Goal: Information Seeking & Learning: Learn about a topic

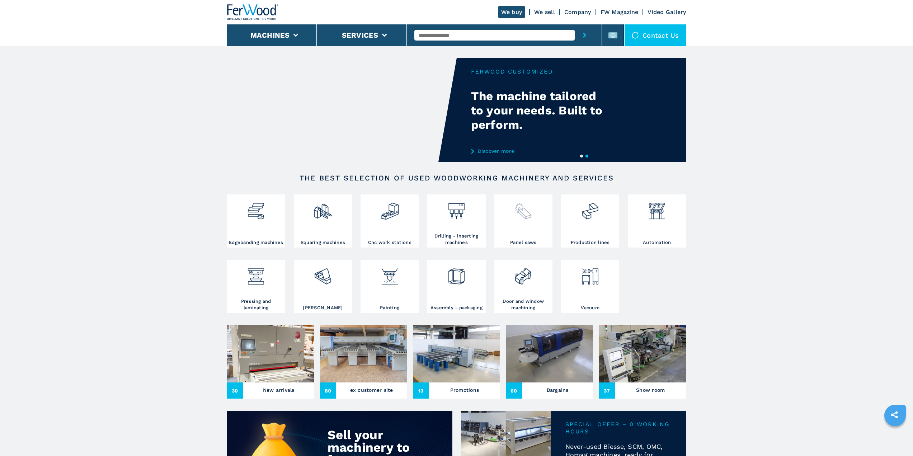
click at [517, 235] on div at bounding box center [523, 217] width 55 height 43
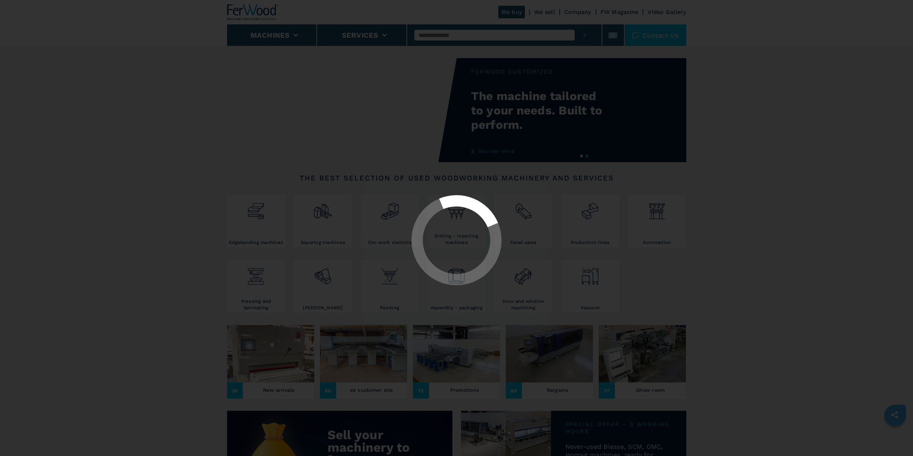
select select "**********"
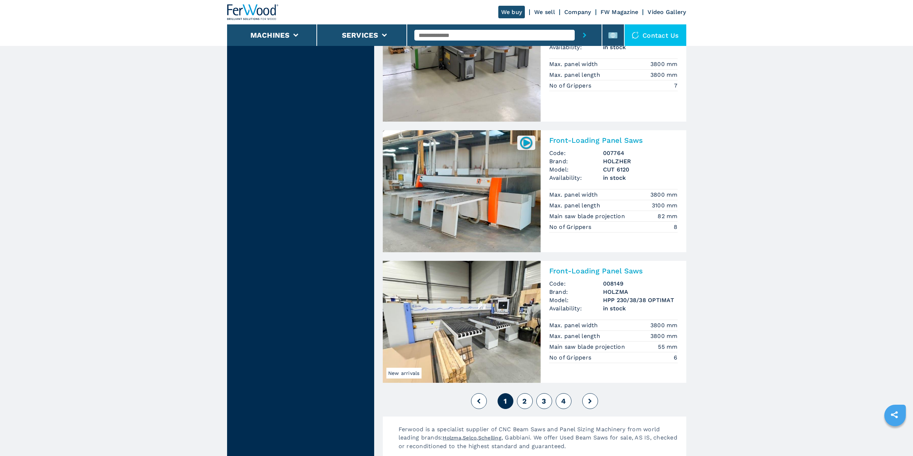
scroll to position [1399, 0]
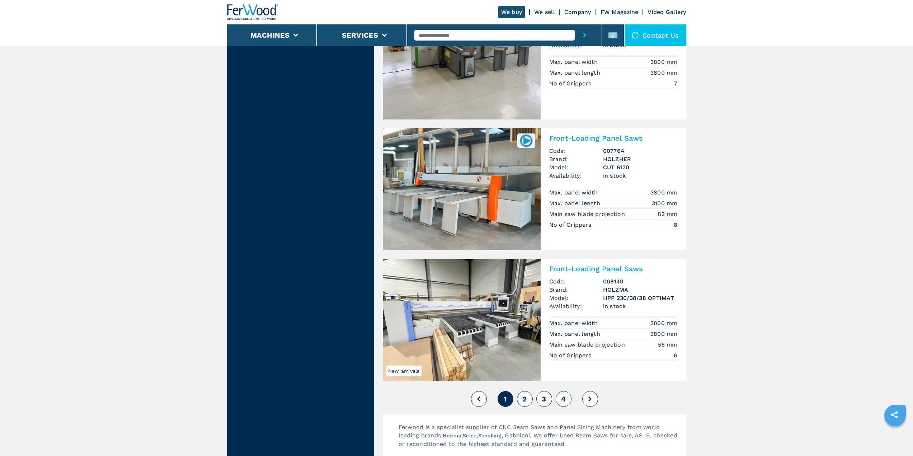
click at [521, 399] on button "2" at bounding box center [525, 399] width 16 height 16
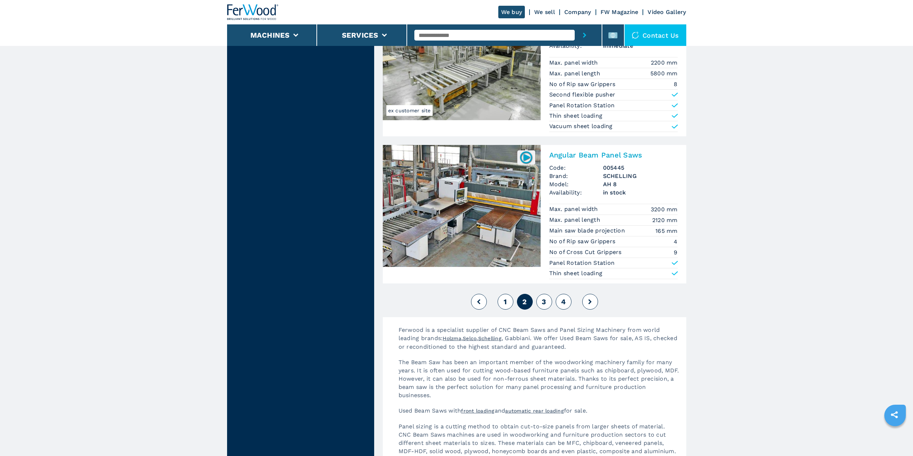
scroll to position [1542, 0]
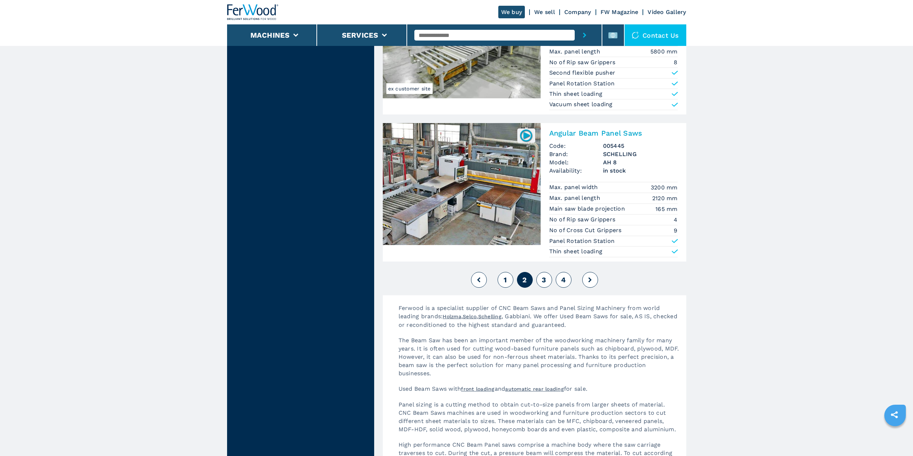
click at [548, 282] on button "3" at bounding box center [544, 280] width 16 height 16
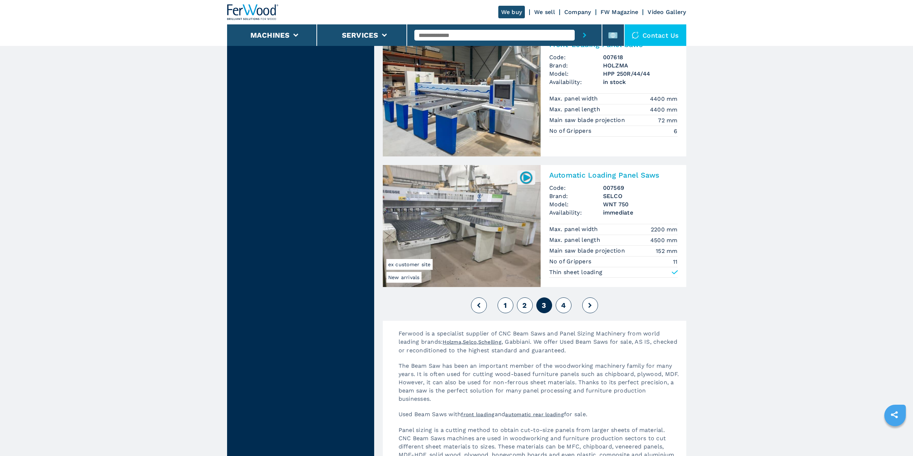
scroll to position [1506, 0]
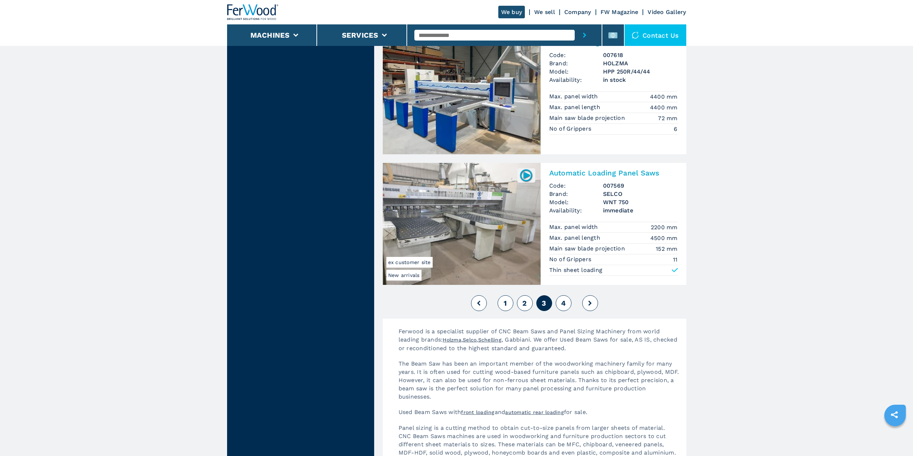
click at [566, 309] on button "4" at bounding box center [564, 303] width 16 height 16
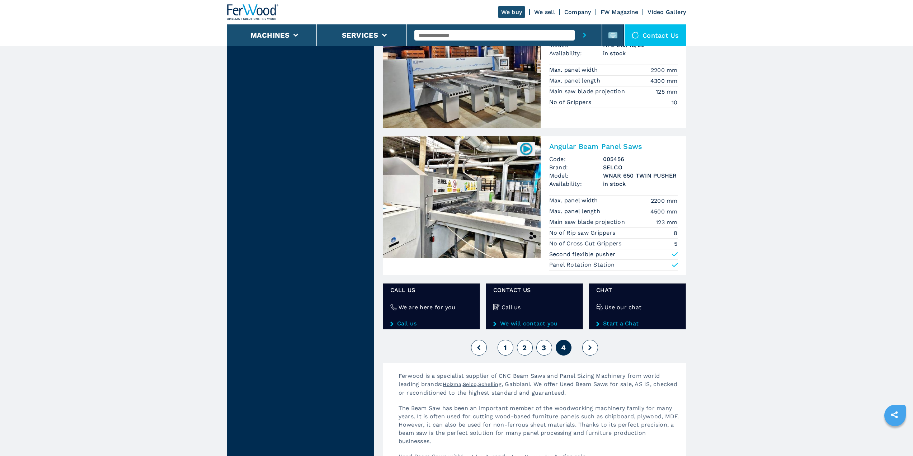
scroll to position [897, 0]
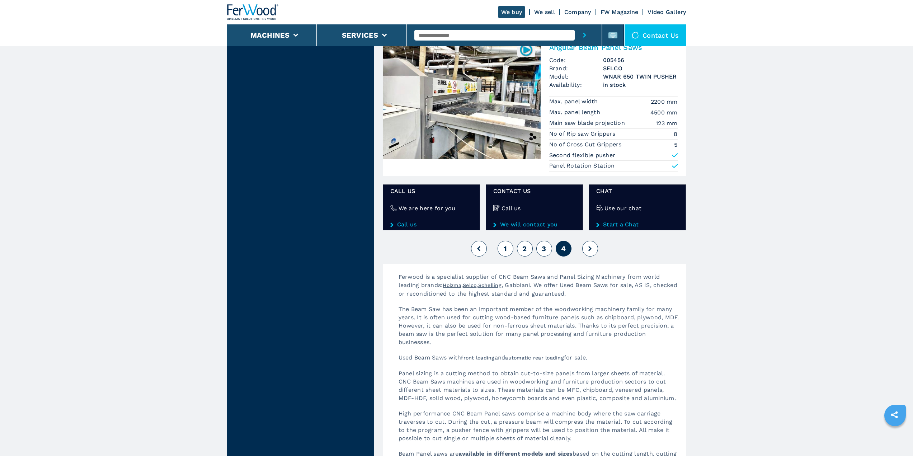
click at [502, 248] on button "1" at bounding box center [505, 249] width 16 height 16
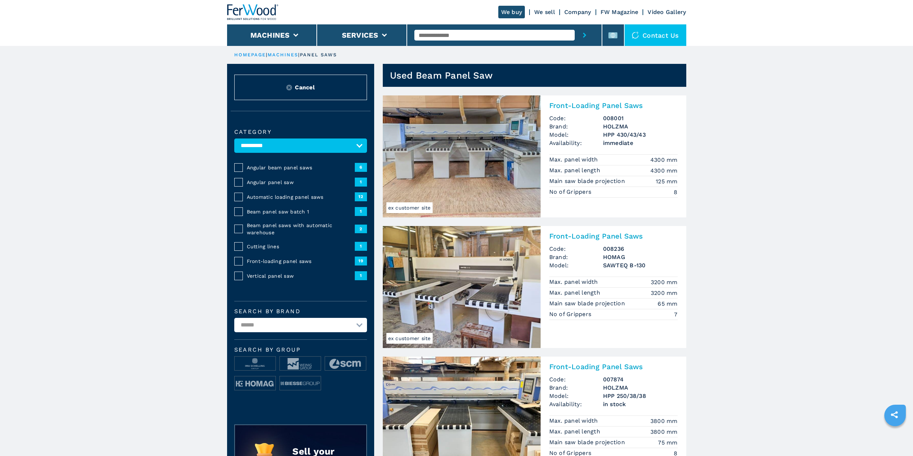
click at [597, 374] on div "Front-Loading Panel Saws Code: 007874 Brand: HOLZMA Model: HPP 250/38/38 Availa…" at bounding box center [613, 409] width 146 height 107
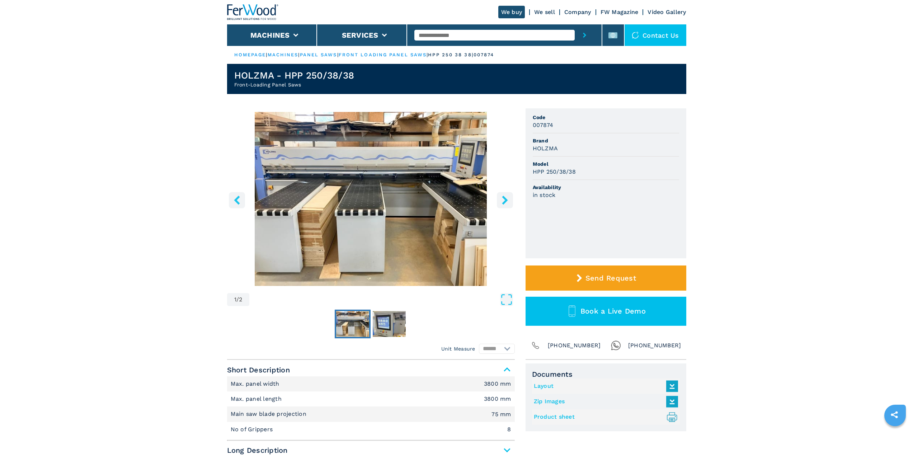
click at [504, 197] on icon "right-button" at bounding box center [505, 199] width 6 height 9
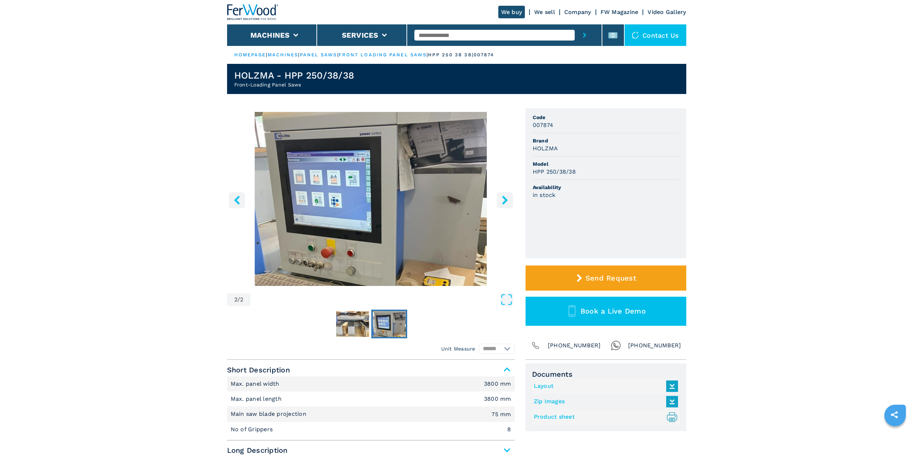
click at [504, 197] on icon "right-button" at bounding box center [505, 199] width 6 height 9
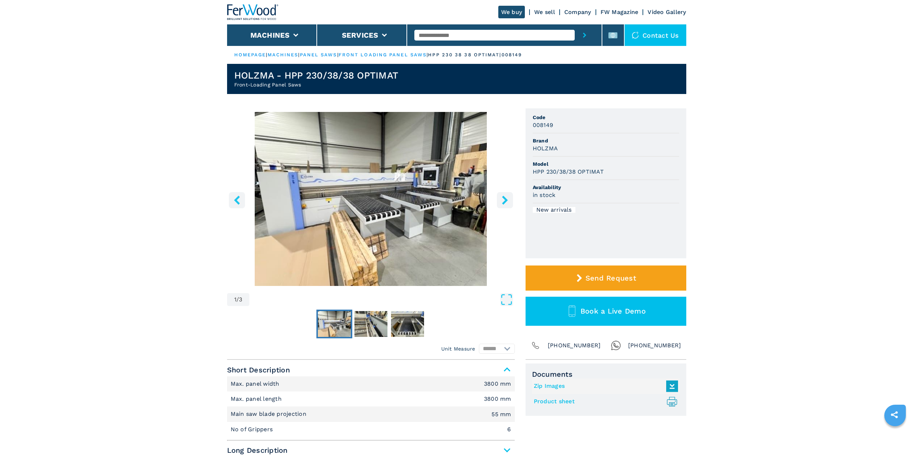
click at [514, 201] on img "Go to Slide 1" at bounding box center [371, 199] width 288 height 174
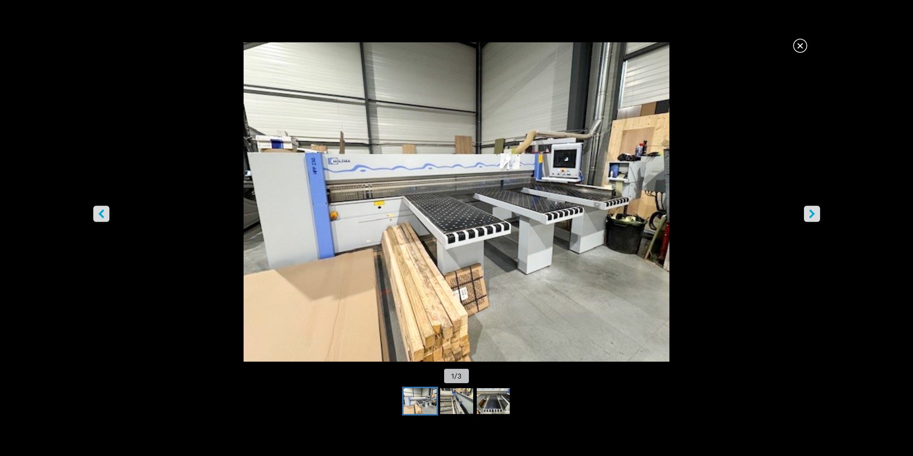
click at [805, 209] on button "right-button" at bounding box center [812, 213] width 16 height 16
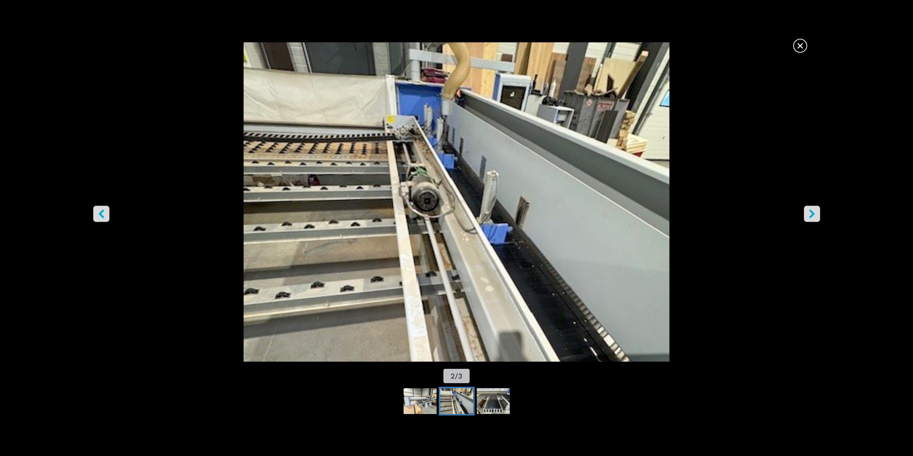
click at [805, 209] on button "right-button" at bounding box center [812, 213] width 16 height 16
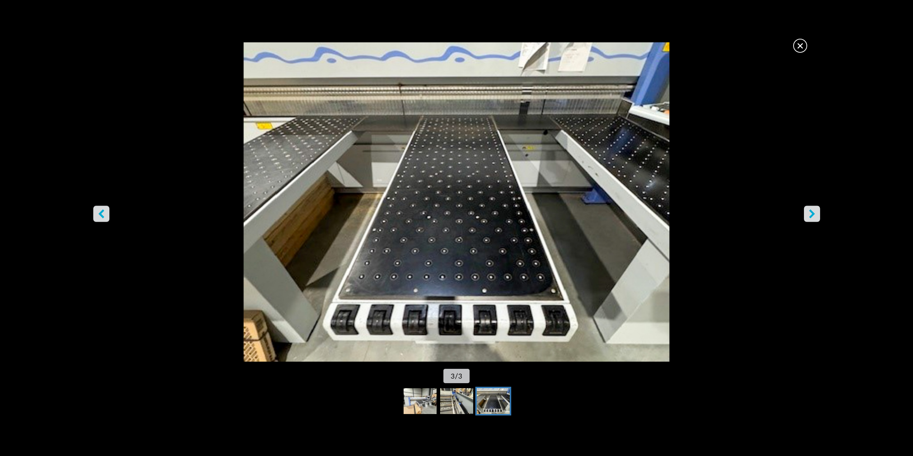
click at [805, 209] on button "right-button" at bounding box center [812, 213] width 16 height 16
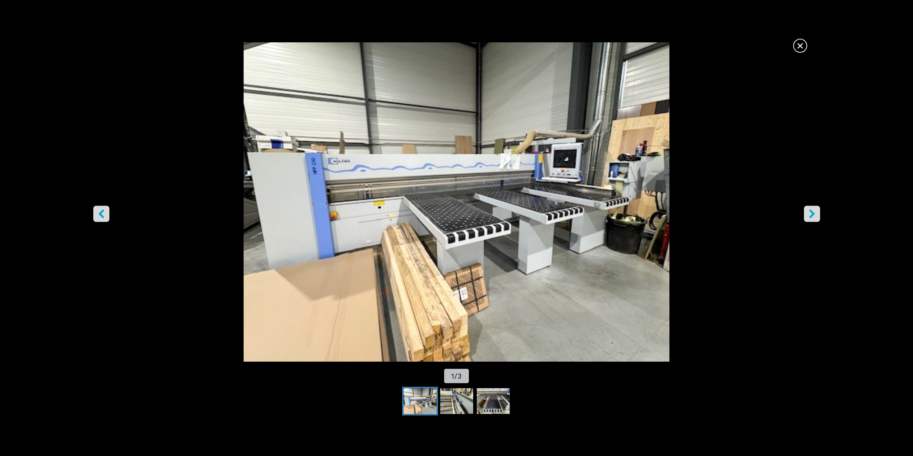
click at [801, 49] on span "×" at bounding box center [800, 44] width 13 height 13
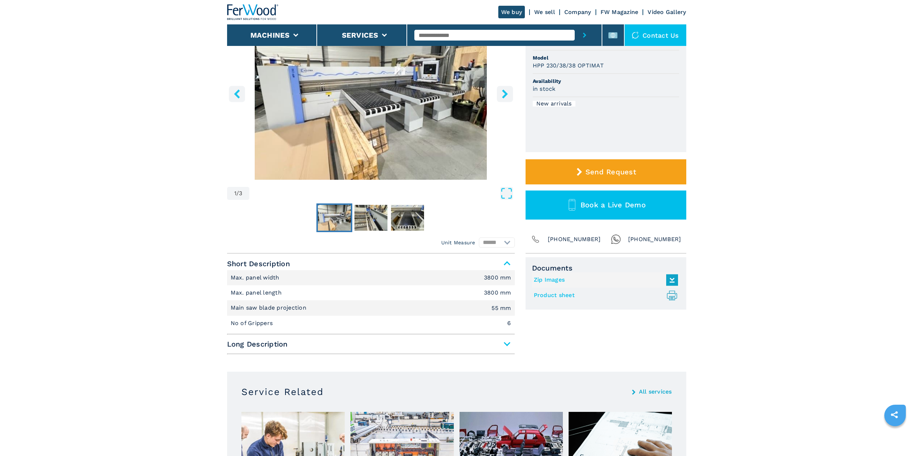
scroll to position [108, 0]
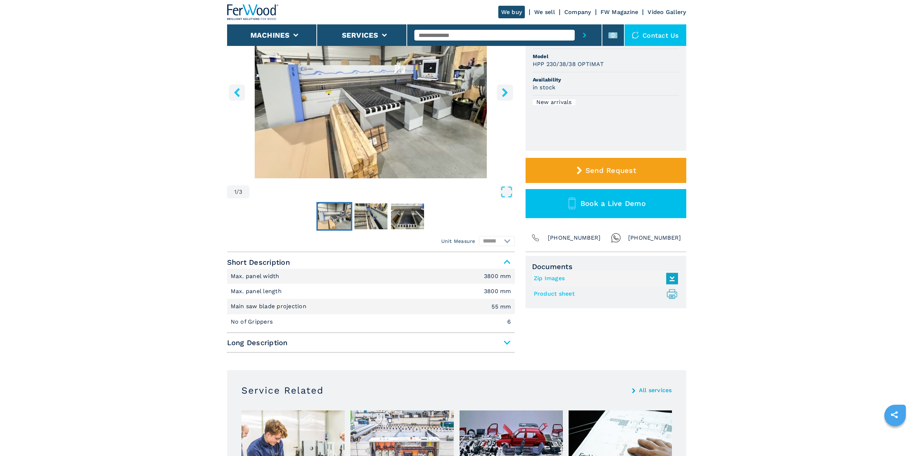
click at [383, 345] on span "Long Description" at bounding box center [371, 342] width 288 height 13
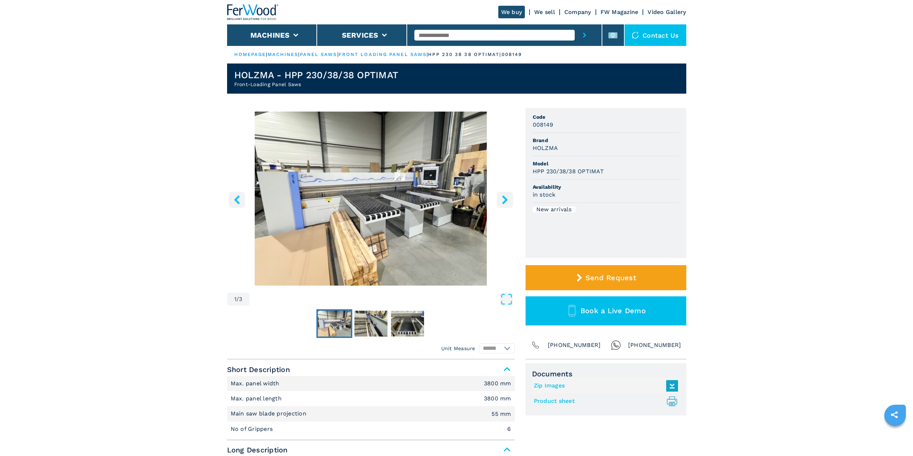
scroll to position [0, 0]
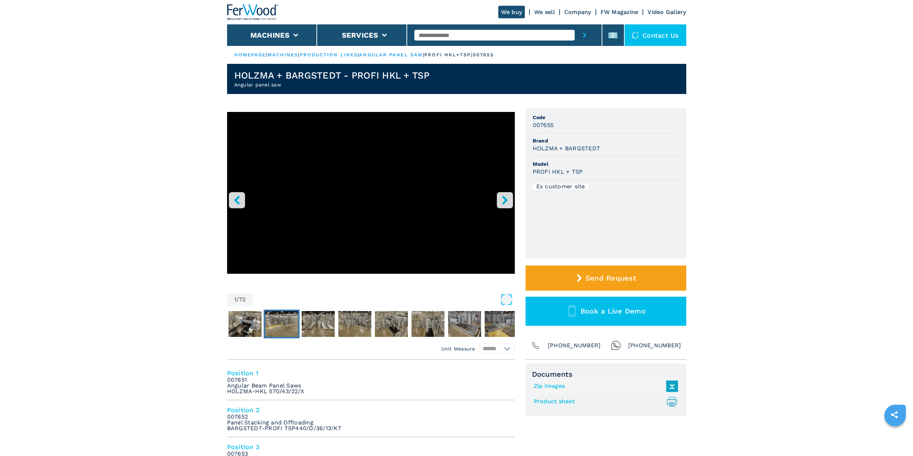
click at [289, 331] on img "Go to Slide 3" at bounding box center [281, 324] width 33 height 26
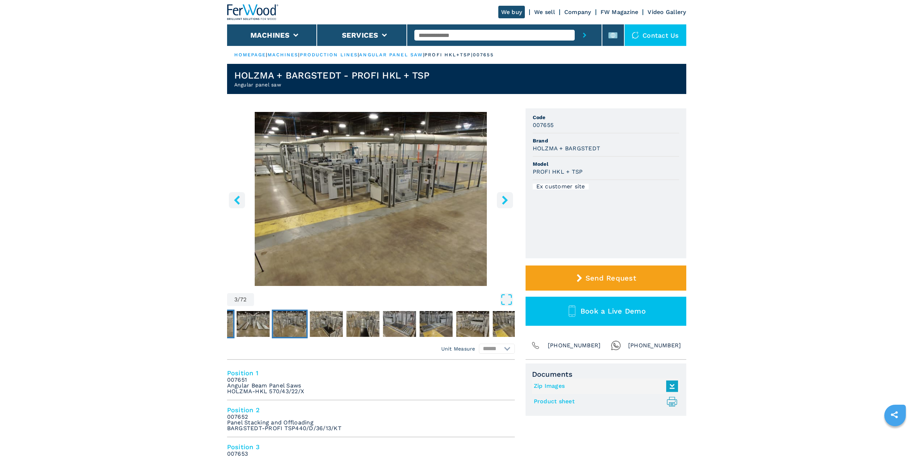
click at [306, 324] on img "Go to Slide 5" at bounding box center [289, 324] width 33 height 26
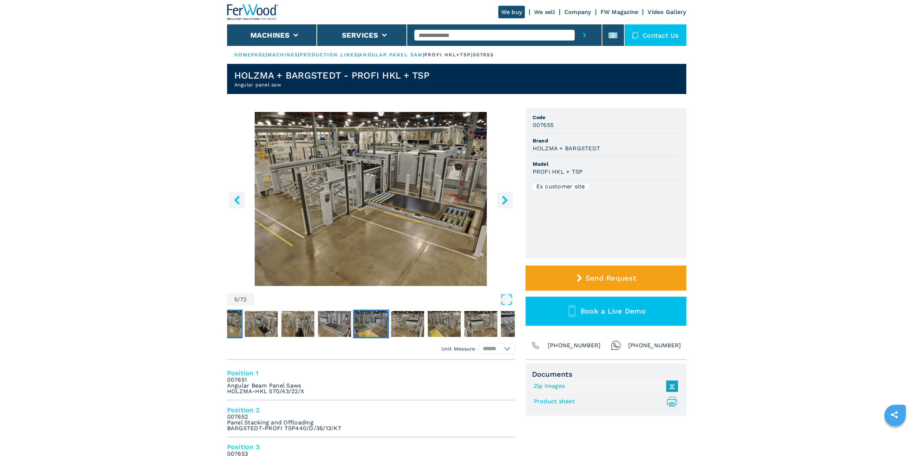
click at [381, 324] on img "Go to Slide 9" at bounding box center [370, 324] width 33 height 26
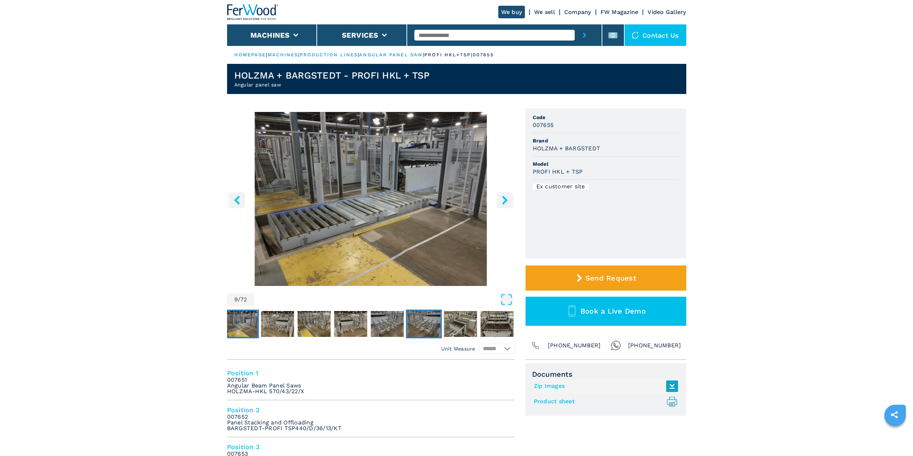
click at [413, 321] on img "Go to Slide 14" at bounding box center [423, 324] width 33 height 26
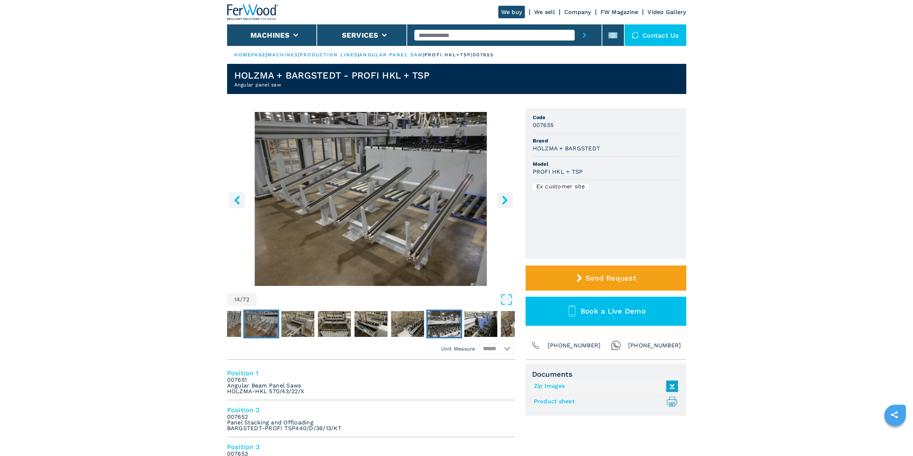
click at [438, 327] on img "Go to Slide 19" at bounding box center [443, 324] width 33 height 26
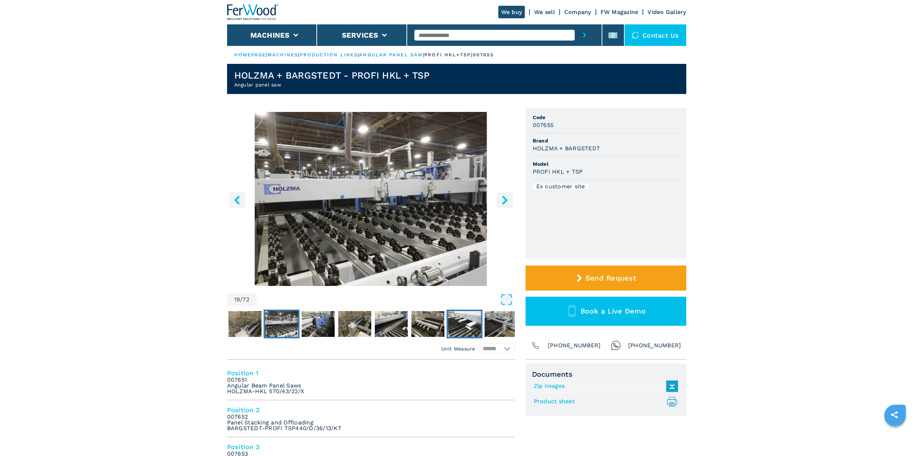
click at [452, 329] on img "Go to Slide 24" at bounding box center [464, 324] width 33 height 26
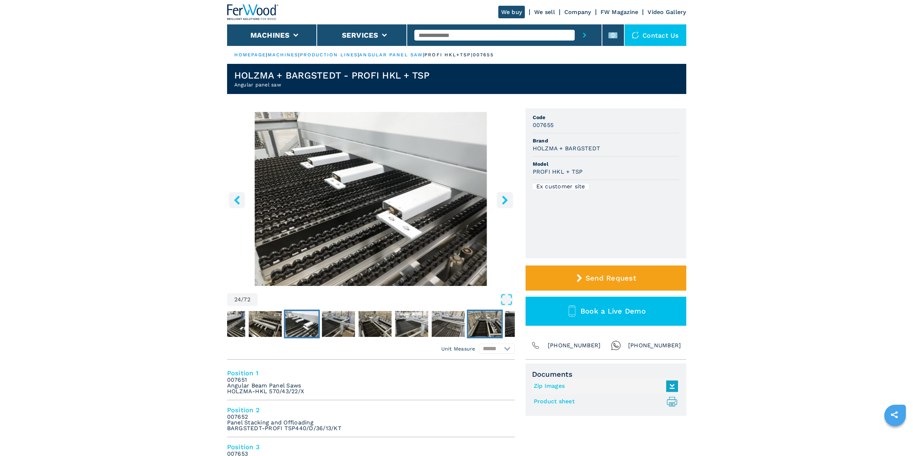
click at [473, 325] on img "Go to Slide 29" at bounding box center [484, 324] width 33 height 26
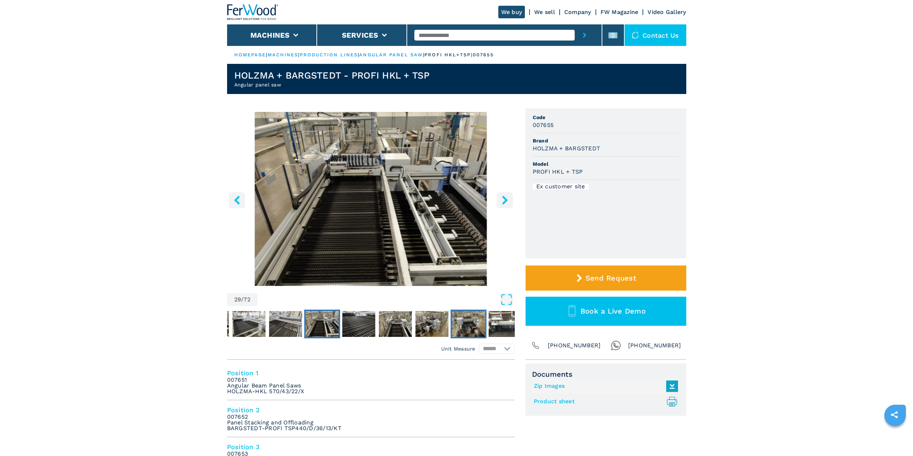
click at [481, 326] on img "Go to Slide 33" at bounding box center [468, 324] width 33 height 26
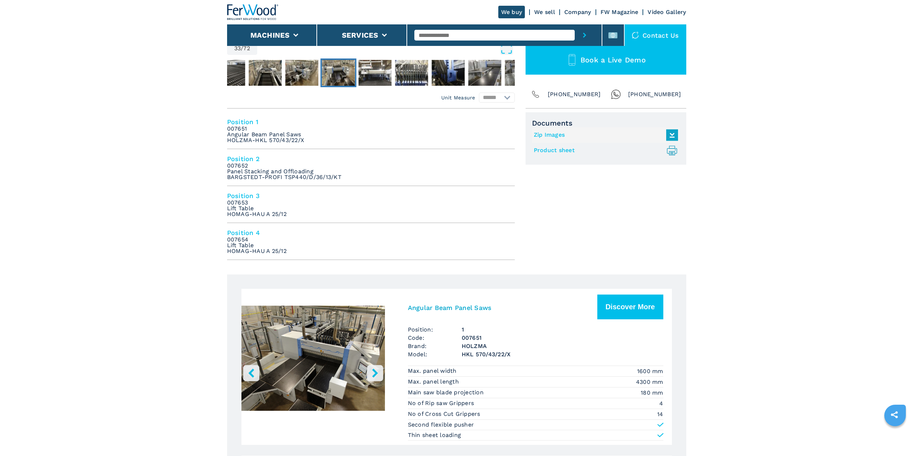
scroll to position [36, 0]
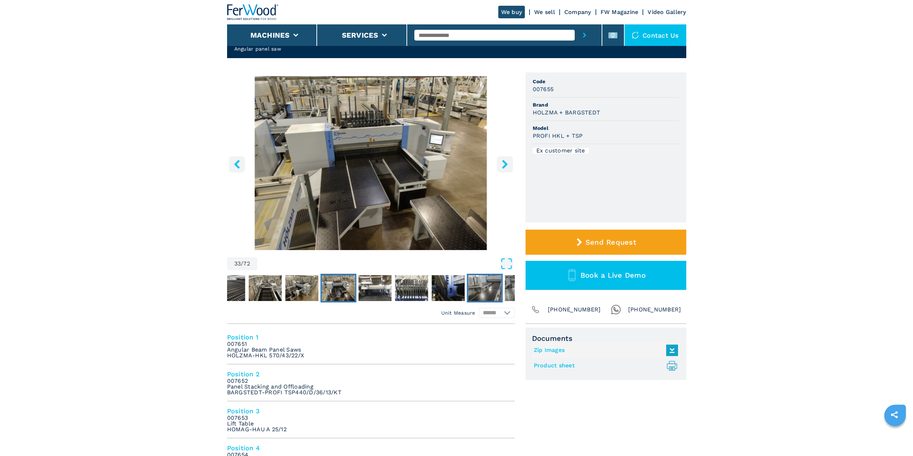
click at [477, 289] on img "Go to Slide 37" at bounding box center [484, 288] width 33 height 26
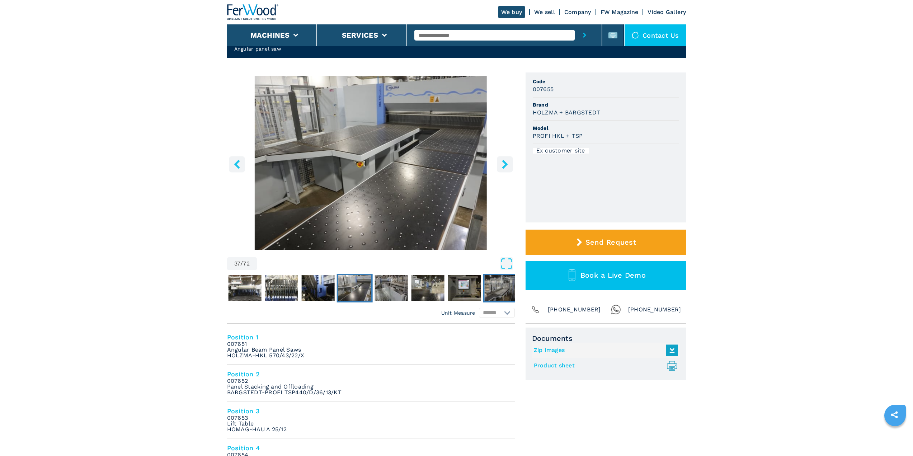
click at [483, 284] on button "Go to Slide 41" at bounding box center [501, 288] width 36 height 29
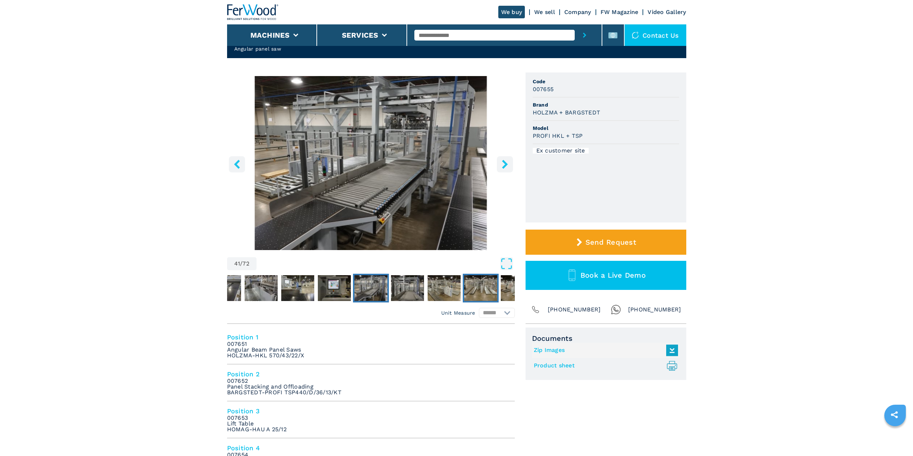
click at [492, 285] on img "Go to Slide 44" at bounding box center [480, 288] width 33 height 26
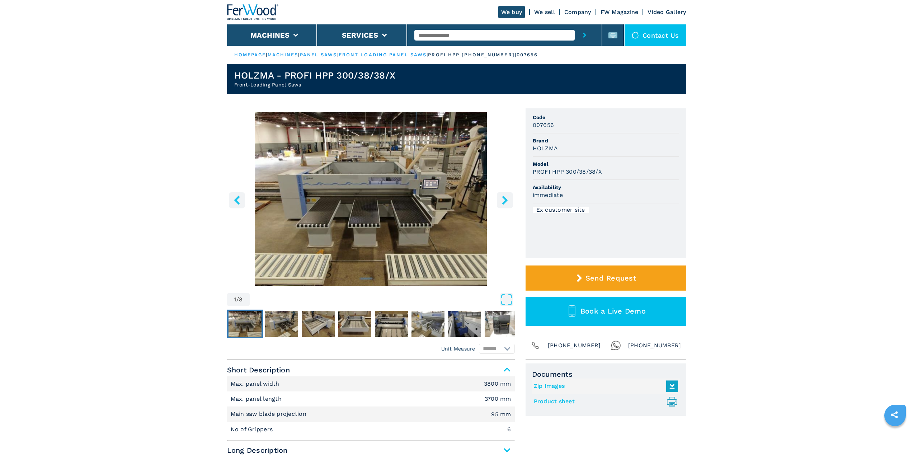
click at [312, 255] on img "Go to Slide 1" at bounding box center [371, 199] width 288 height 174
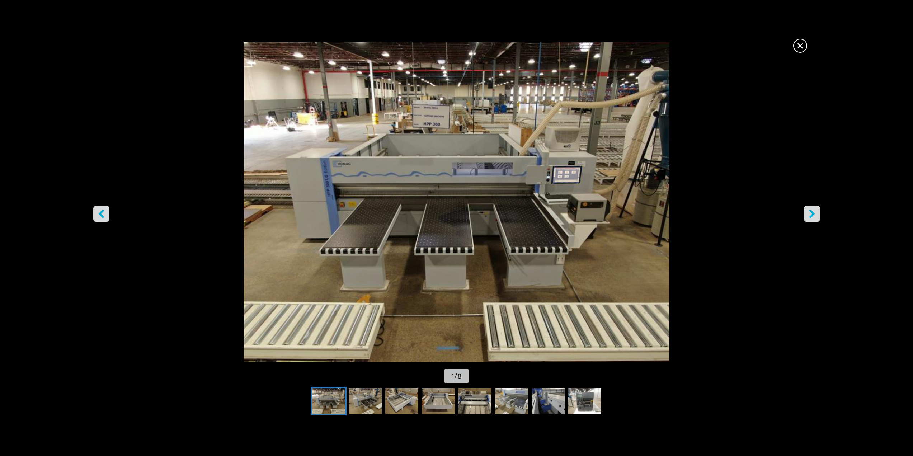
click at [817, 212] on button "right-button" at bounding box center [812, 213] width 16 height 16
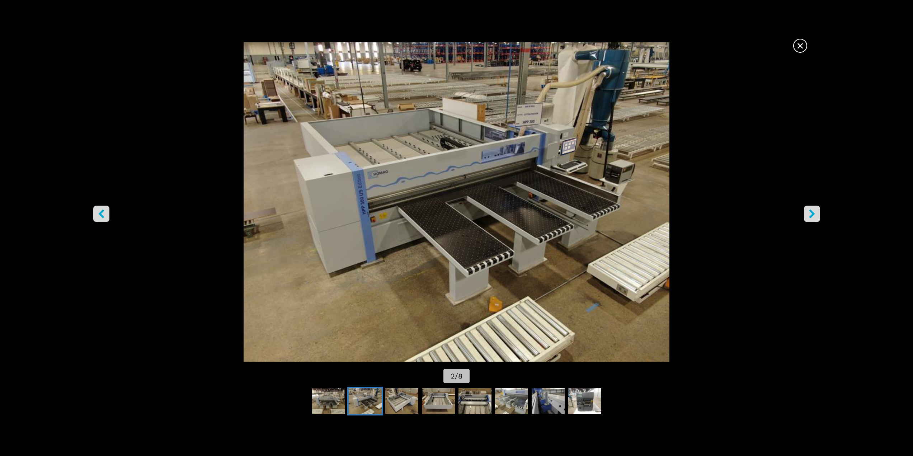
click at [817, 212] on button "right-button" at bounding box center [812, 213] width 16 height 16
click at [811, 215] on icon "right-button" at bounding box center [812, 213] width 6 height 9
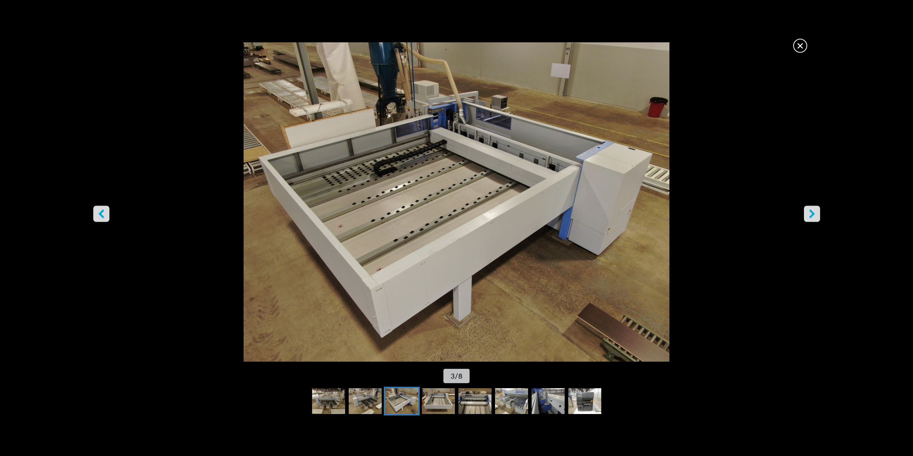
click at [811, 215] on icon "right-button" at bounding box center [812, 213] width 6 height 9
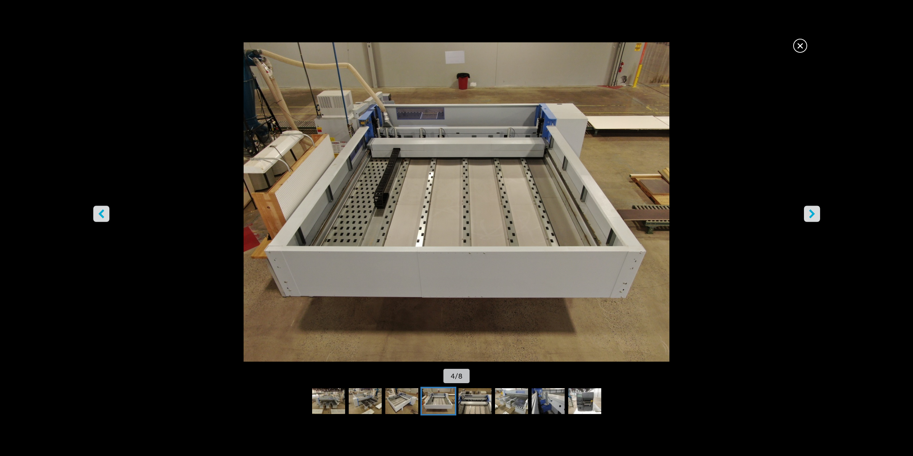
click at [811, 215] on icon "right-button" at bounding box center [812, 213] width 6 height 9
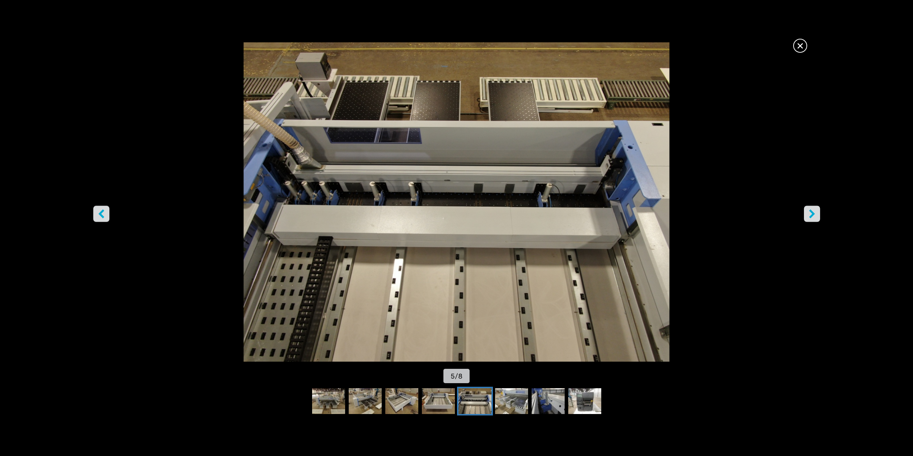
click at [821, 212] on img "Go to Slide 5" at bounding box center [457, 201] width 822 height 319
click at [821, 213] on img "Go to Slide 5" at bounding box center [457, 201] width 822 height 319
click at [816, 214] on icon "right-button" at bounding box center [811, 213] width 9 height 9
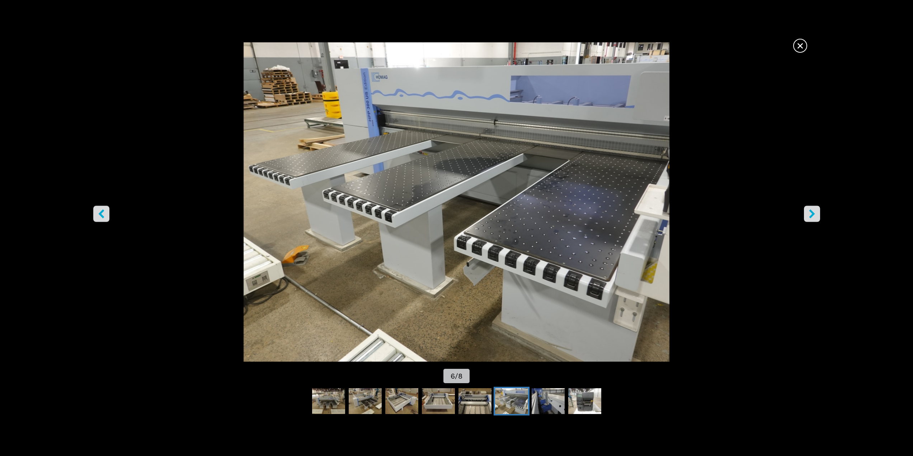
click at [815, 214] on icon "right-button" at bounding box center [811, 213] width 9 height 9
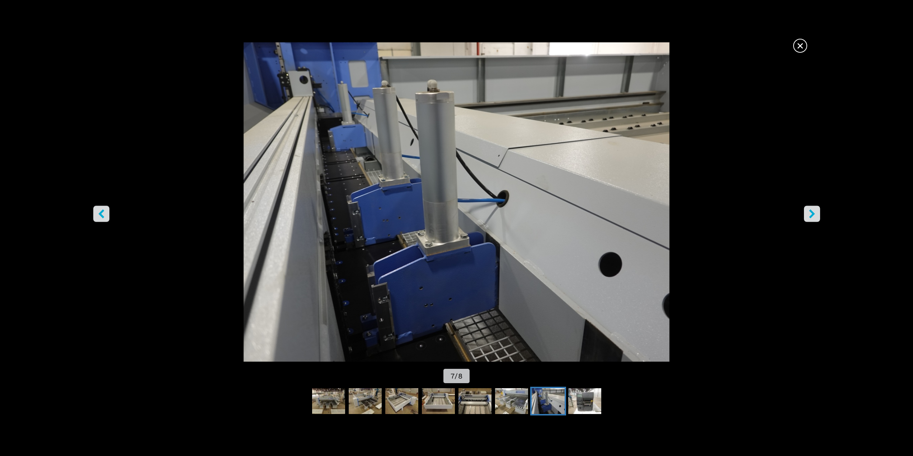
click at [815, 214] on icon "right-button" at bounding box center [811, 213] width 9 height 9
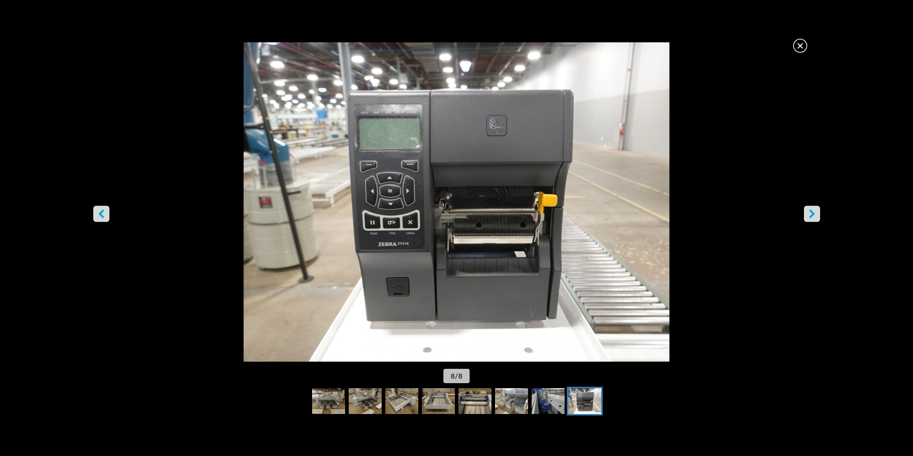
click at [815, 214] on icon "right-button" at bounding box center [811, 213] width 9 height 9
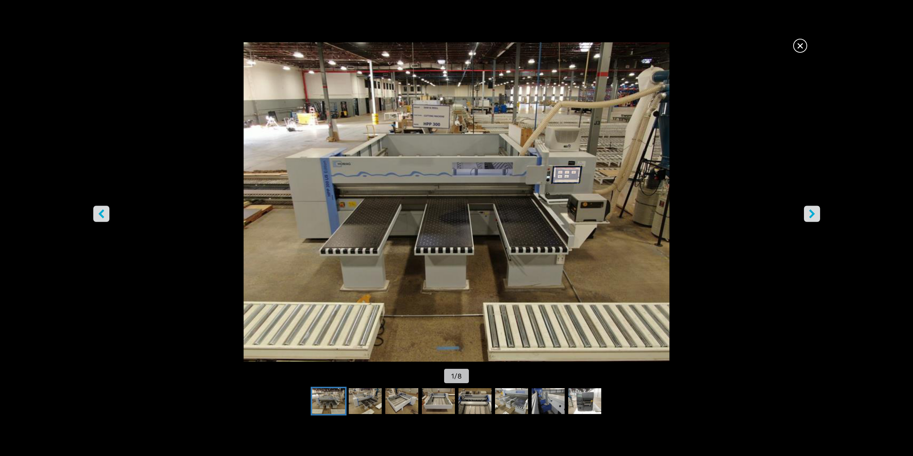
click at [798, 39] on span "×" at bounding box center [800, 44] width 13 height 13
